Goal: Find contact information: Find contact information

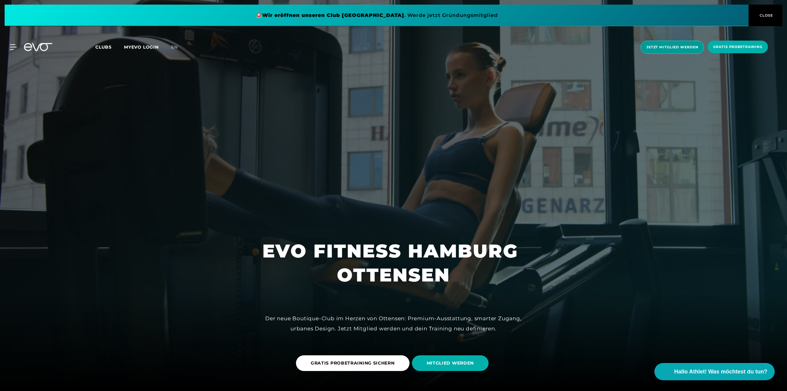
click at [657, 44] on span "Jetzt Mitglied werden" at bounding box center [671, 47] width 63 height 13
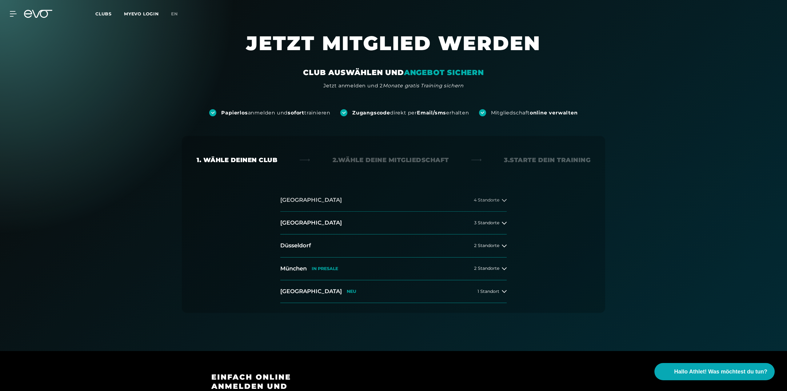
click at [477, 201] on span "4 Standorte" at bounding box center [487, 200] width 26 height 5
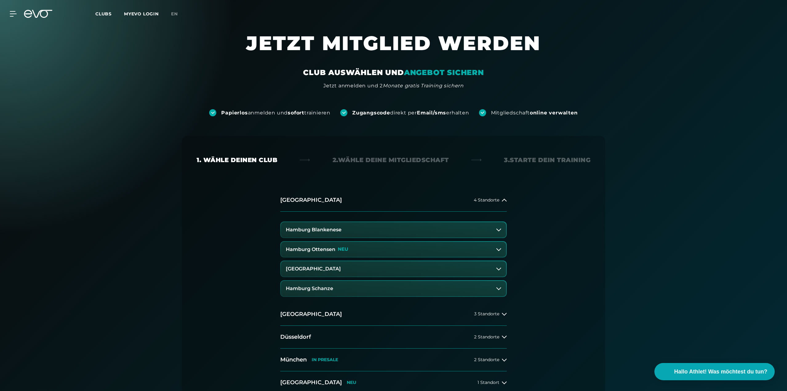
click at [328, 251] on h3 "Hamburg Ottensen" at bounding box center [311, 250] width 50 height 6
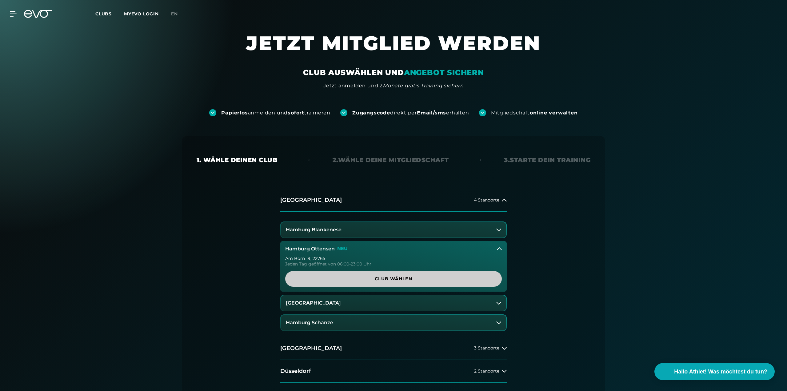
click at [331, 276] on span "Club wählen" at bounding box center [393, 279] width 187 height 6
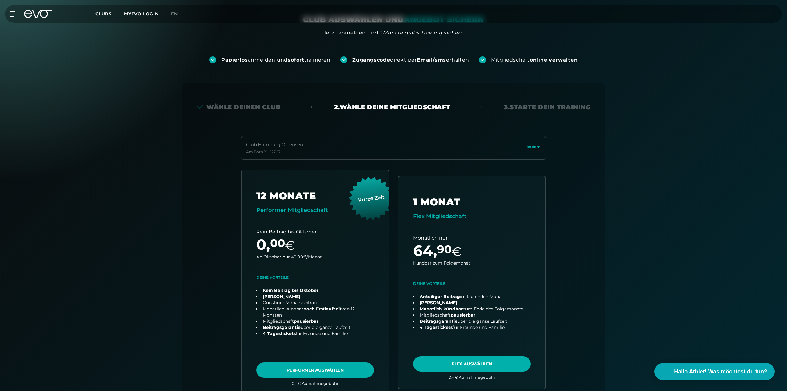
scroll to position [62, 0]
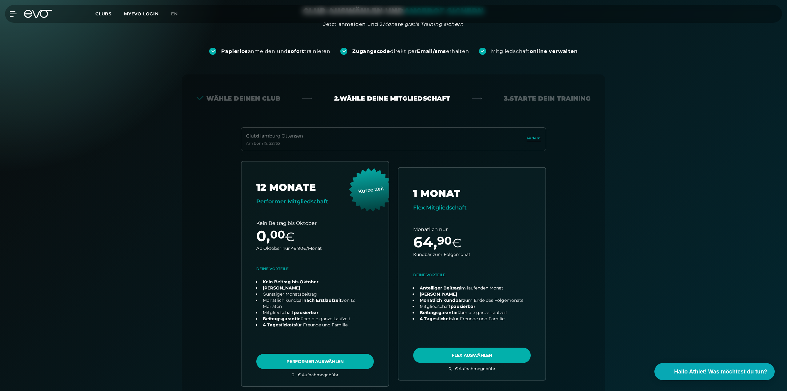
click at [101, 17] on div "Clubs MYEVO LOGIN" at bounding box center [133, 13] width 76 height 7
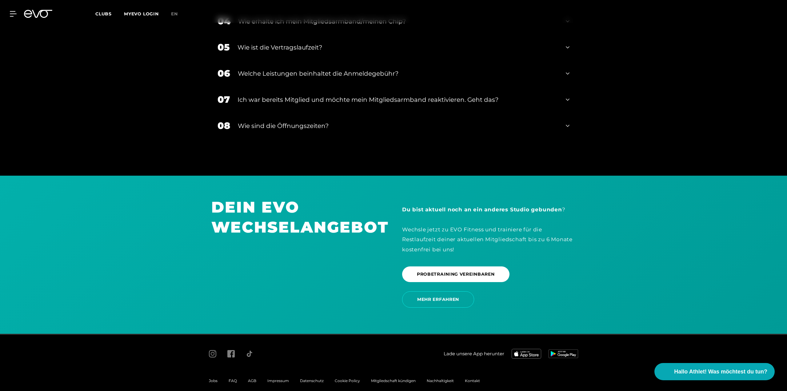
scroll to position [1303, 0]
click at [688, 371] on span "Hallo Athlet! Was möchtest du tun?" at bounding box center [721, 371] width 98 height 9
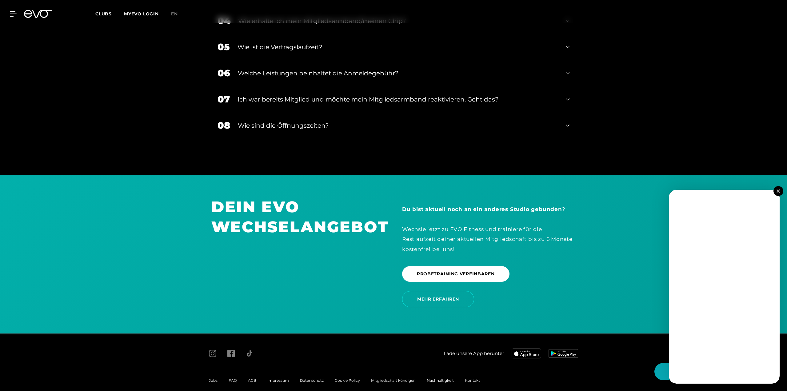
click at [778, 189] on button at bounding box center [778, 191] width 10 height 10
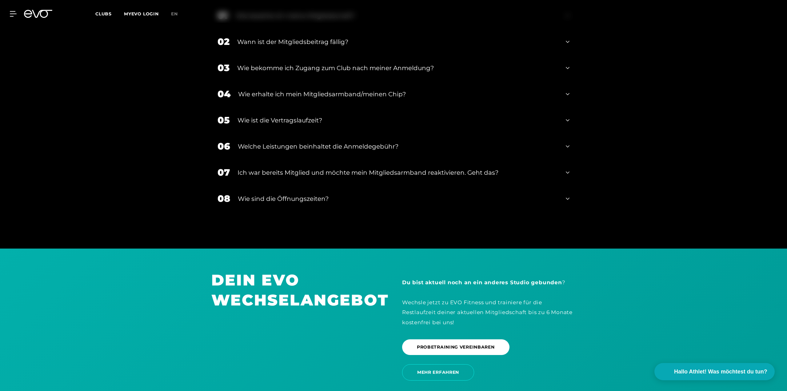
scroll to position [1118, 0]
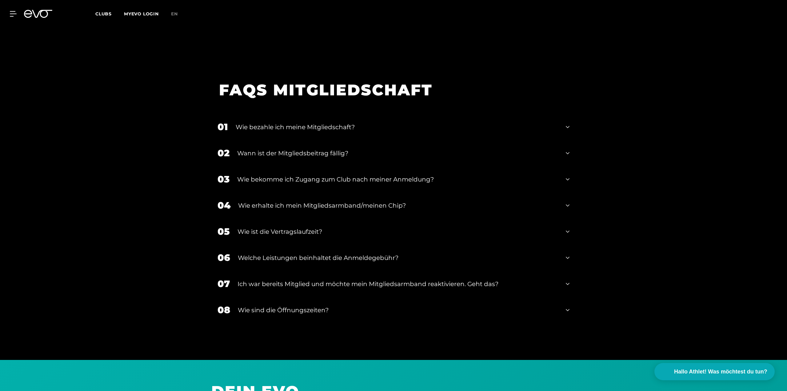
click at [107, 16] on span "Clubs" at bounding box center [103, 14] width 16 height 6
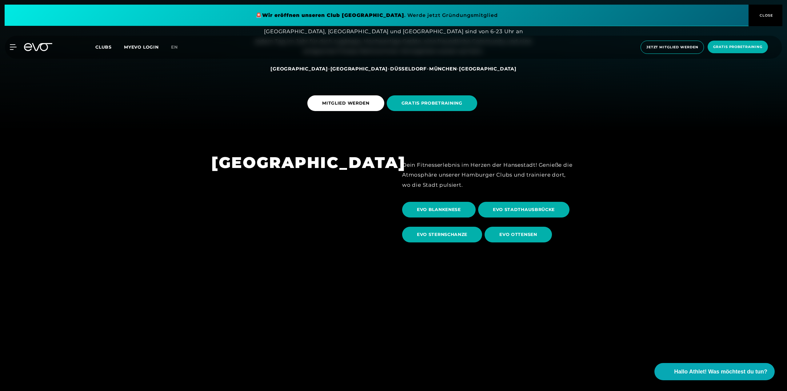
scroll to position [277, 0]
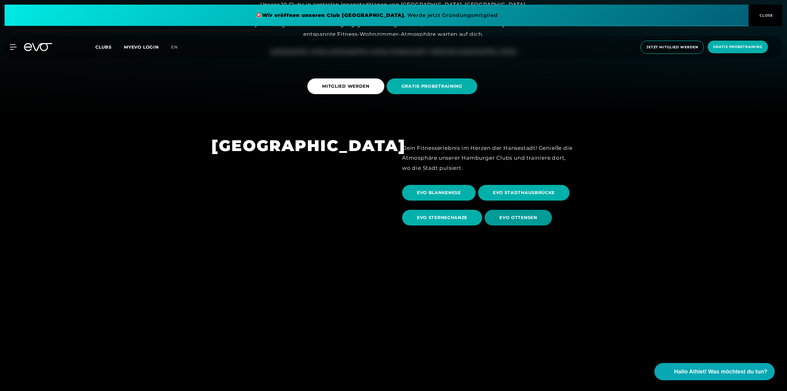
click at [516, 215] on span "EVO OTTENSEN" at bounding box center [518, 217] width 38 height 6
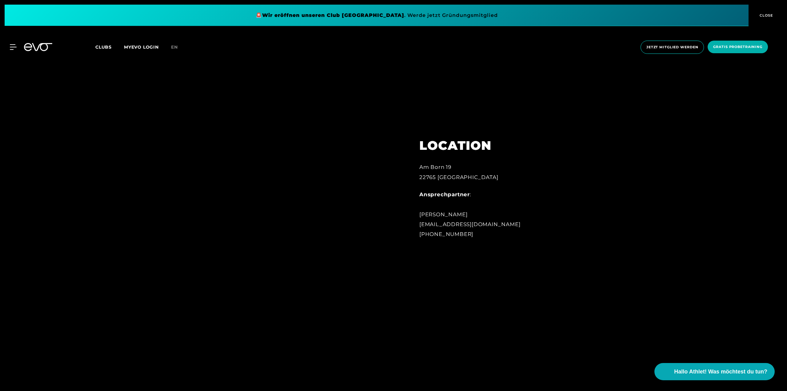
scroll to position [492, 0]
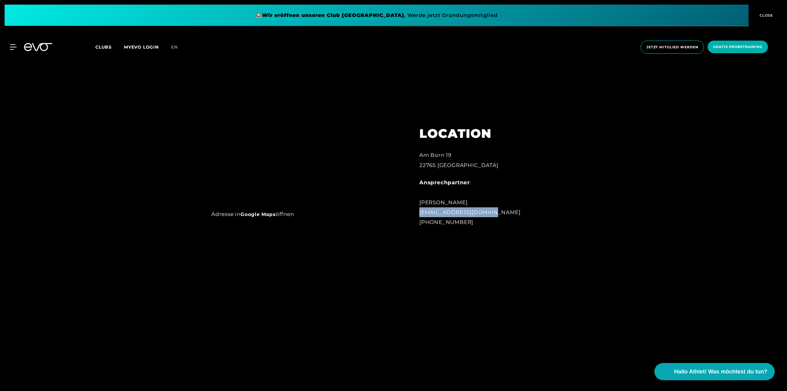
drag, startPoint x: 418, startPoint y: 212, endPoint x: 487, endPoint y: 212, distance: 68.9
click at [487, 212] on div "LOCATION Am Born 19 22765 Hamburg Ansprechpartner : Lale Löbel ottensen@evofitn…" at bounding box center [487, 173] width 153 height 124
copy div "[EMAIL_ADDRESS][DOMAIN_NAME]"
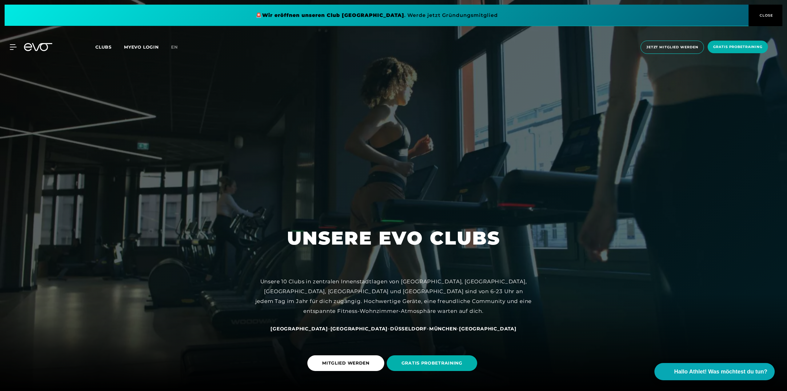
click at [109, 47] on span "Clubs" at bounding box center [103, 47] width 16 height 6
click at [106, 47] on span "Clubs" at bounding box center [103, 47] width 16 height 6
click at [102, 48] on span "Clubs" at bounding box center [103, 47] width 16 height 6
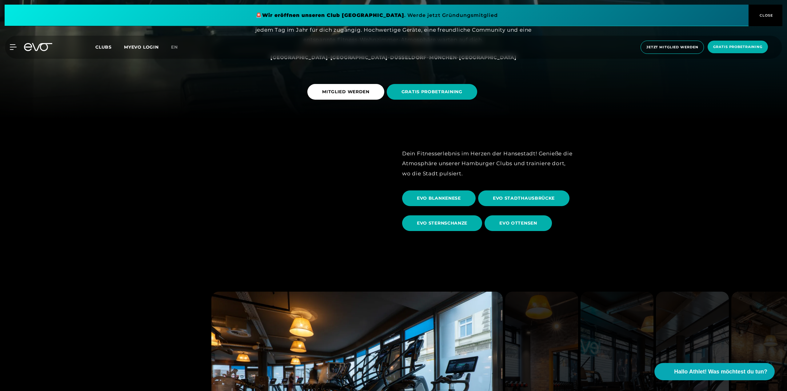
scroll to position [277, 0]
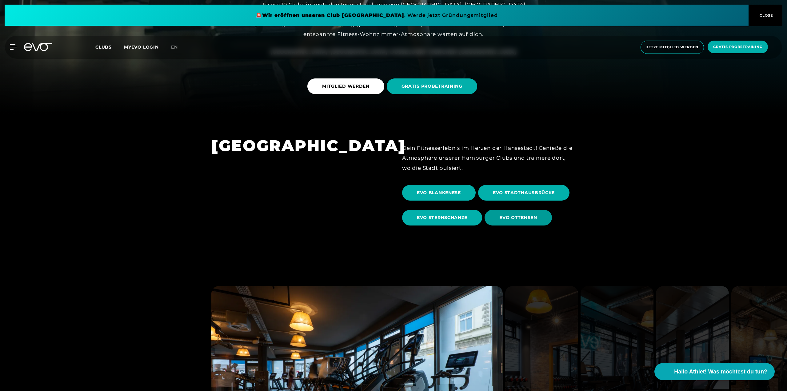
click at [509, 217] on span "EVO OTTENSEN" at bounding box center [518, 217] width 38 height 6
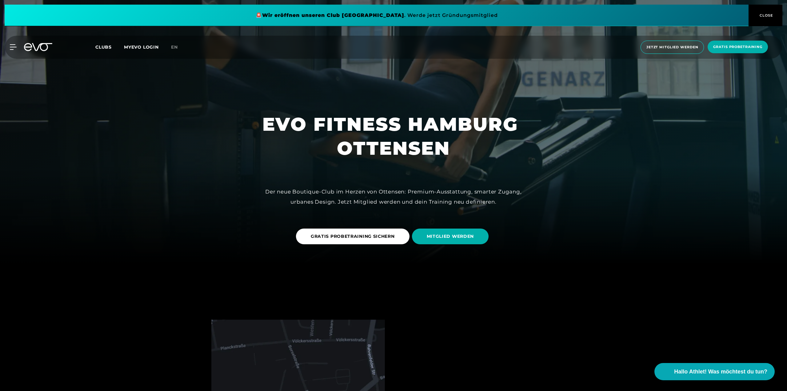
scroll to position [154, 0]
